Goal: Check status: Check status

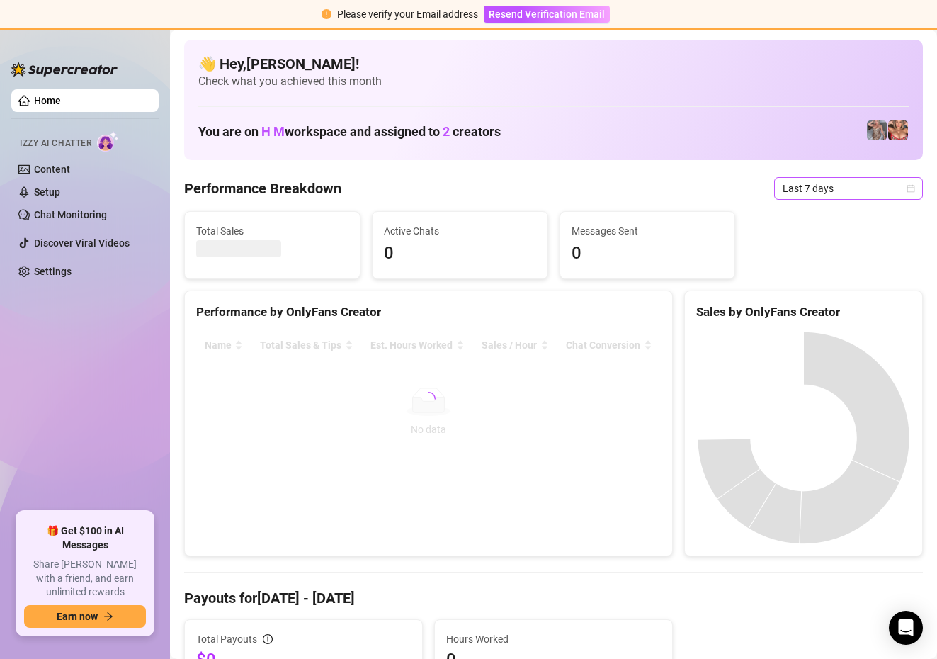
click at [901, 191] on span "Last 7 days" at bounding box center [849, 188] width 132 height 21
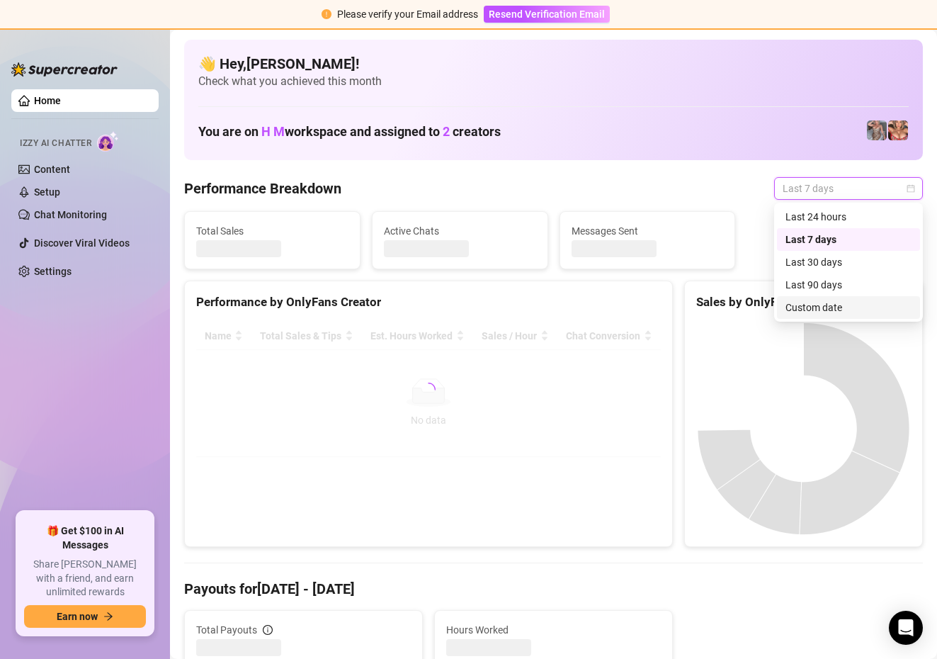
click at [838, 308] on div "Custom date" at bounding box center [849, 308] width 126 height 16
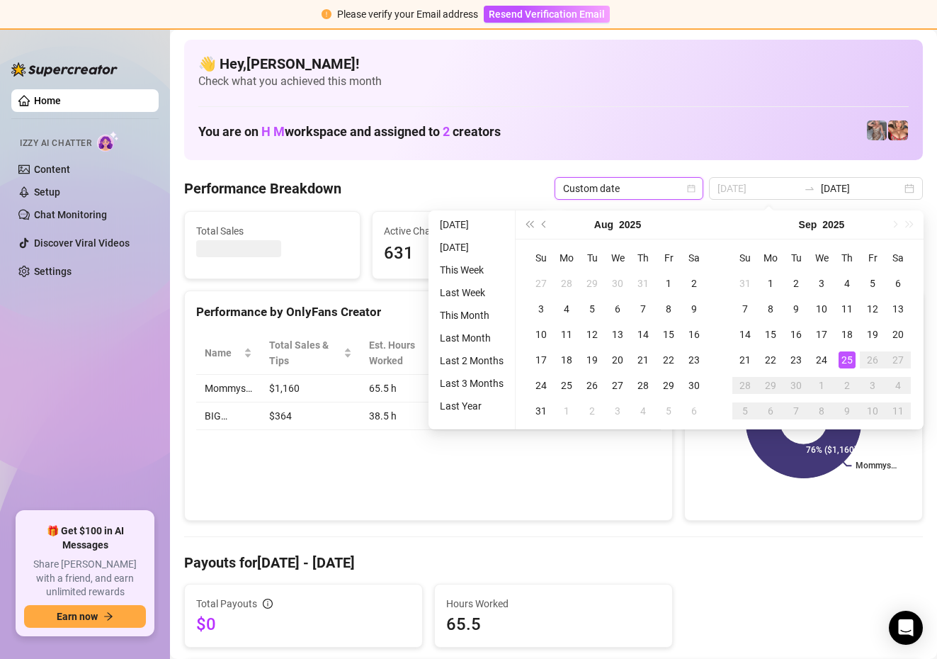
type input "[DATE]"
click at [847, 359] on div "25" at bounding box center [847, 359] width 17 height 17
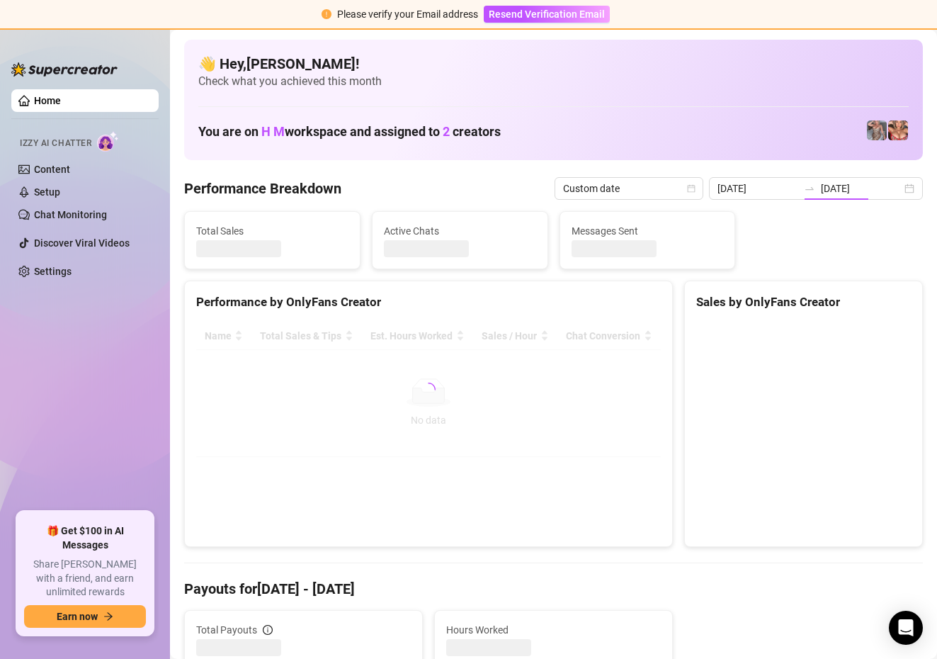
type input "[DATE]"
